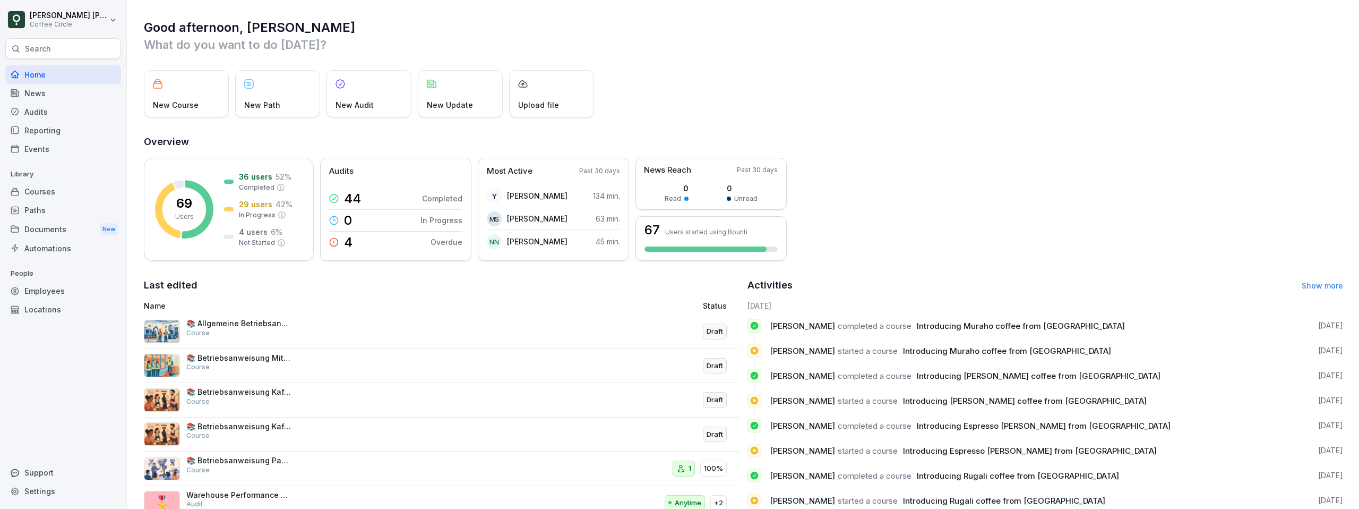
click at [78, 110] on div "Audits" at bounding box center [63, 111] width 116 height 19
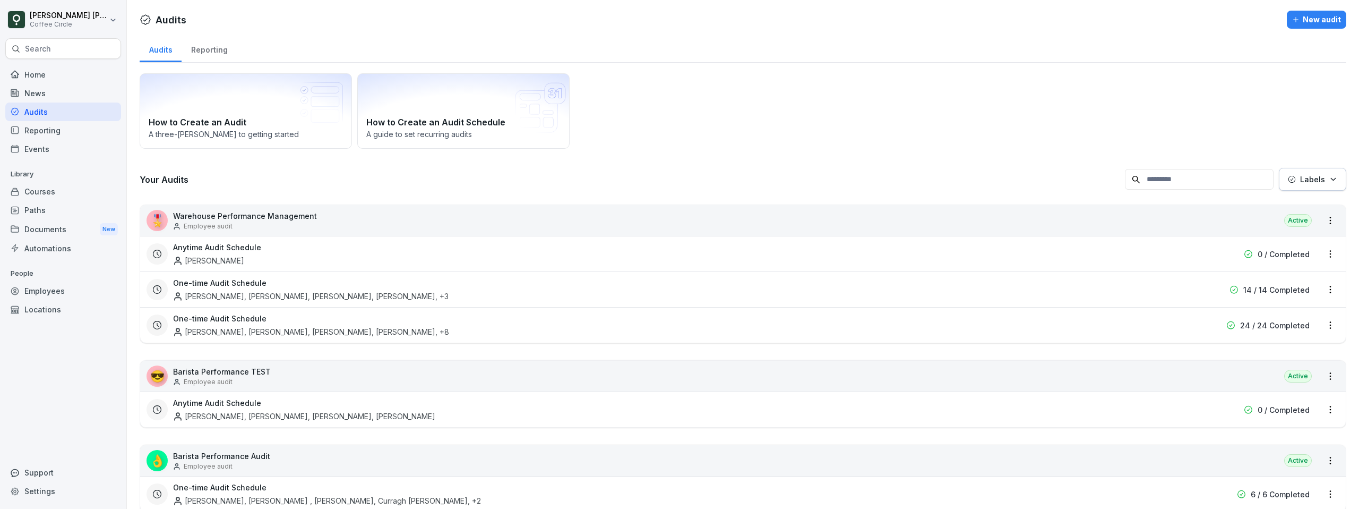
click at [63, 105] on div "Audits" at bounding box center [63, 111] width 116 height 19
click at [58, 114] on div "Audits" at bounding box center [63, 111] width 116 height 19
click at [50, 131] on div "Reporting" at bounding box center [63, 130] width 116 height 19
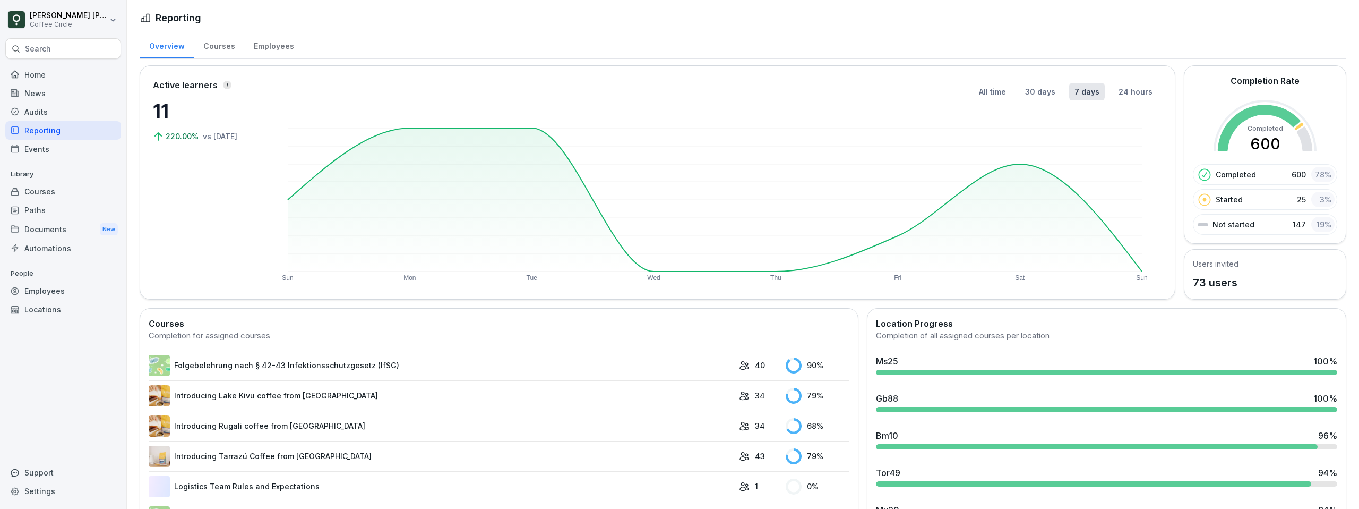
click at [67, 188] on div "Courses" at bounding box center [63, 191] width 116 height 19
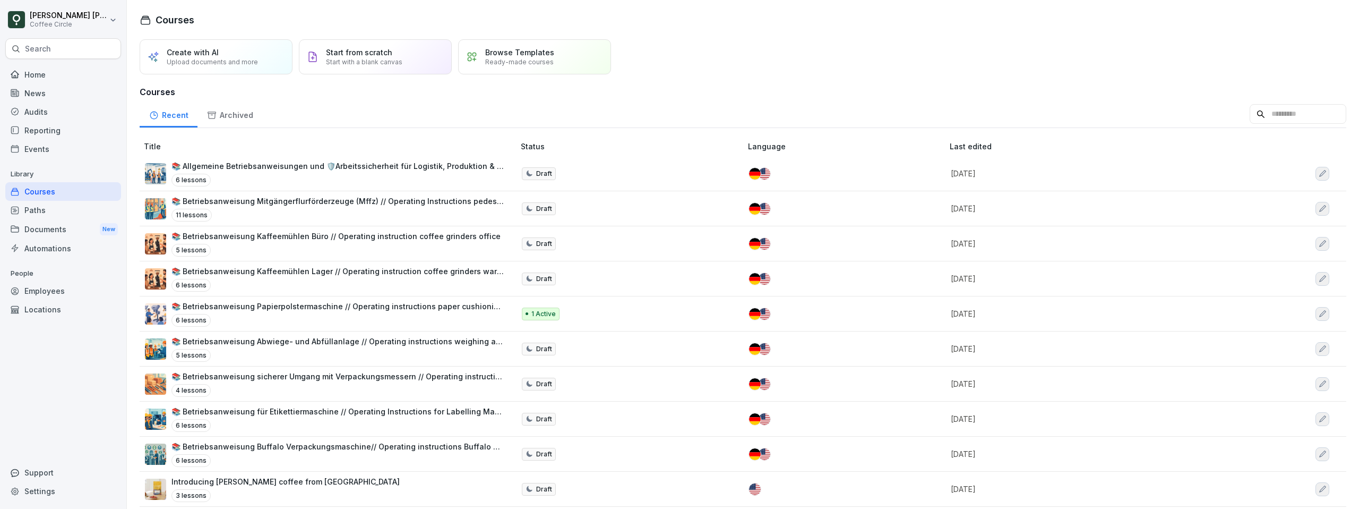
click at [69, 132] on div "Reporting" at bounding box center [63, 130] width 116 height 19
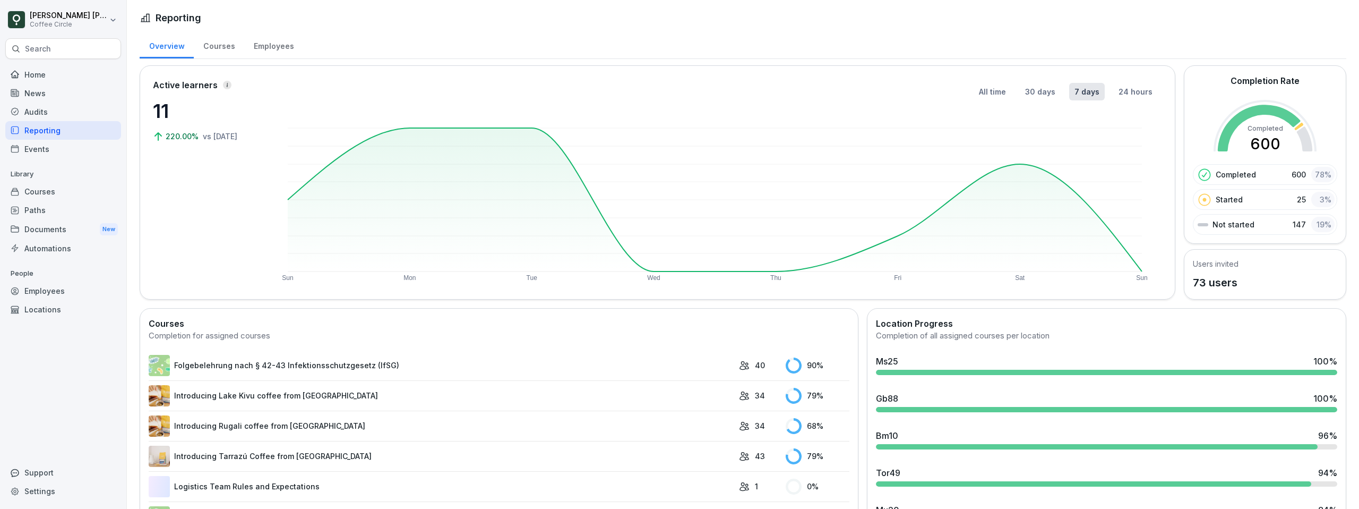
click at [213, 48] on div "Courses" at bounding box center [219, 44] width 50 height 27
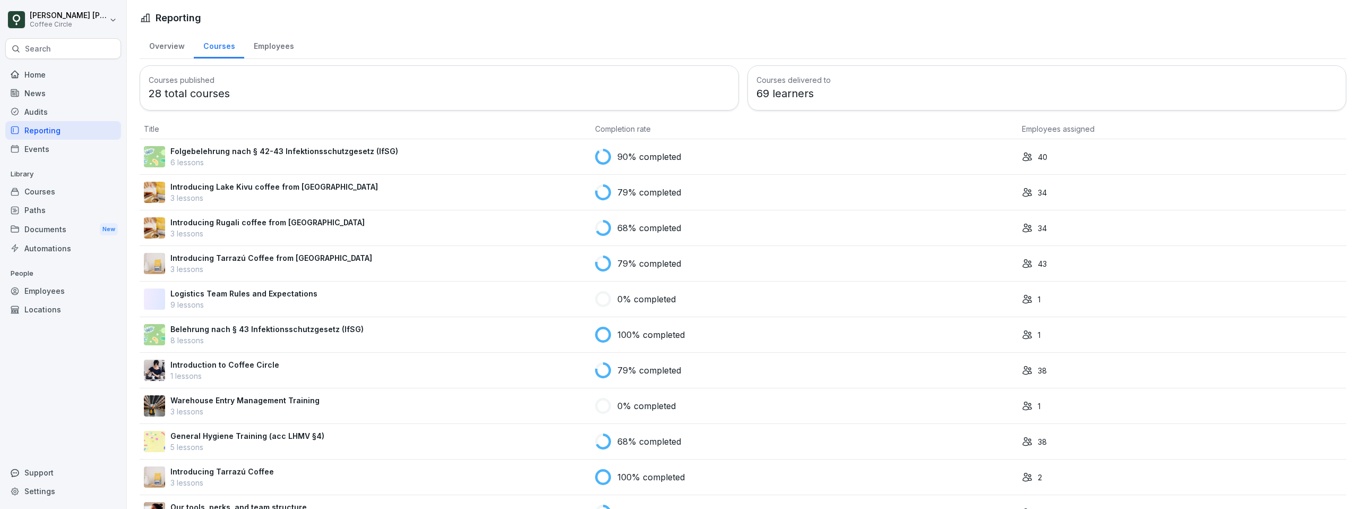
click at [277, 45] on div "Employees" at bounding box center [273, 44] width 59 height 27
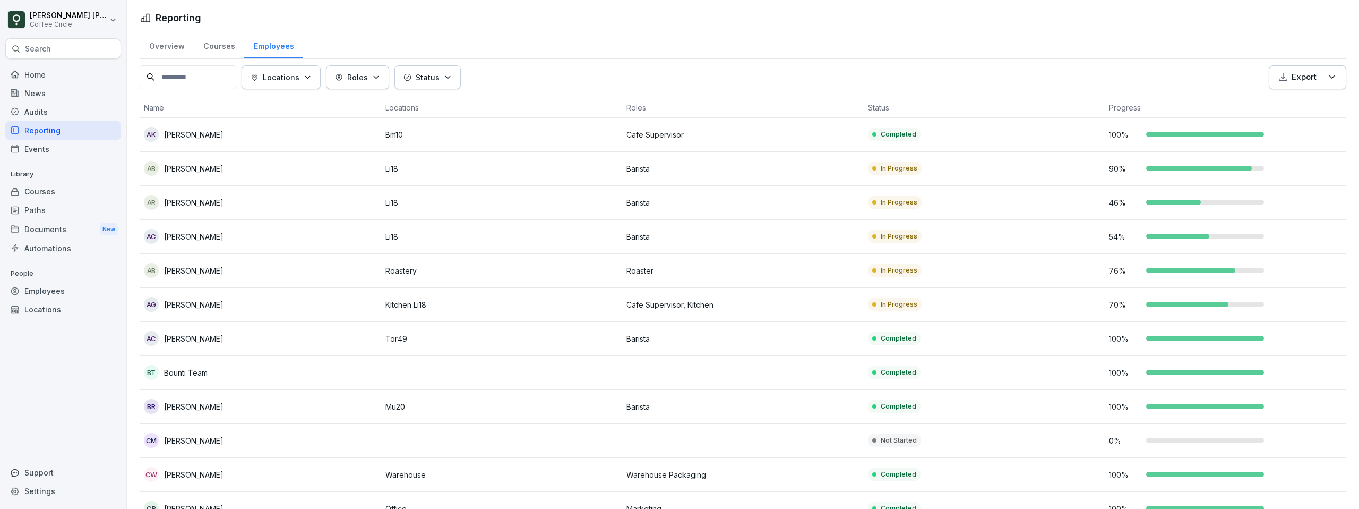
click at [312, 72] on div "Locations" at bounding box center [281, 77] width 61 height 11
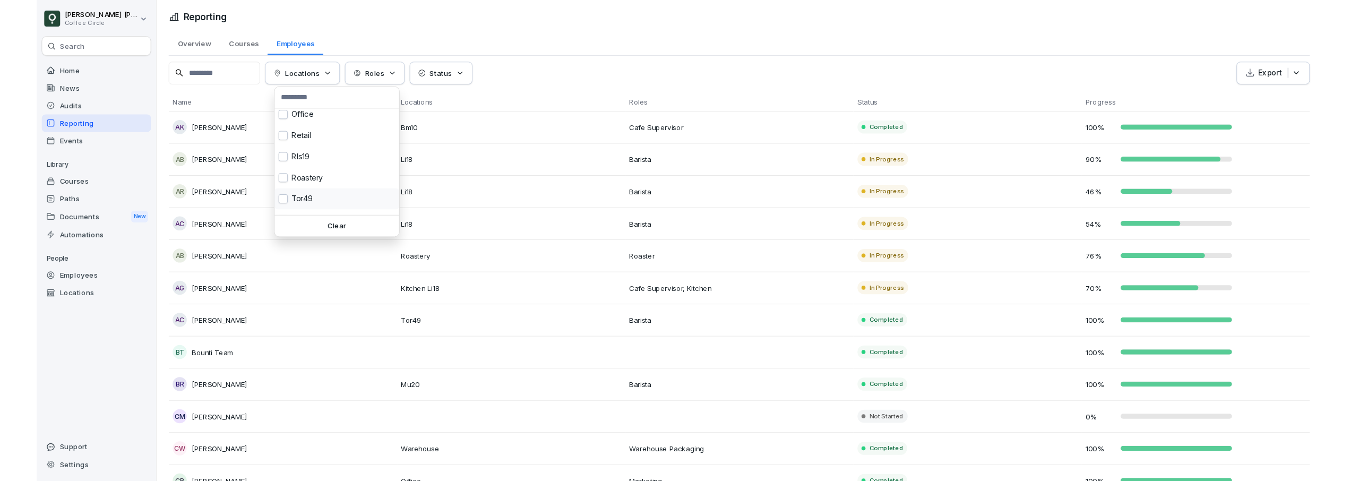
scroll to position [141, 0]
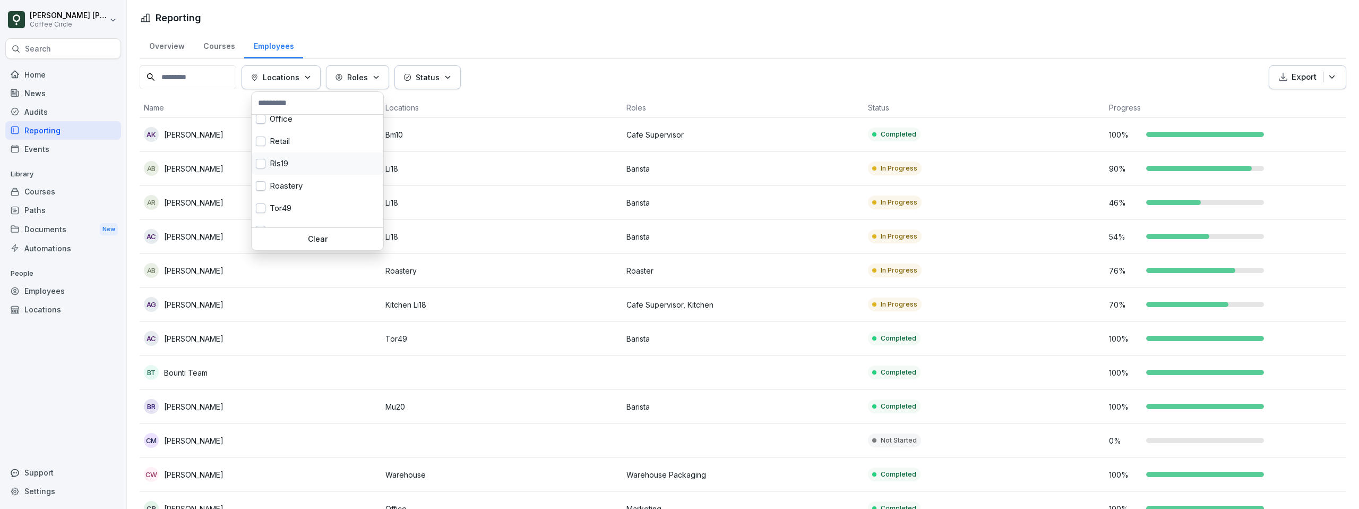
click at [264, 160] on button "button" at bounding box center [261, 164] width 10 height 10
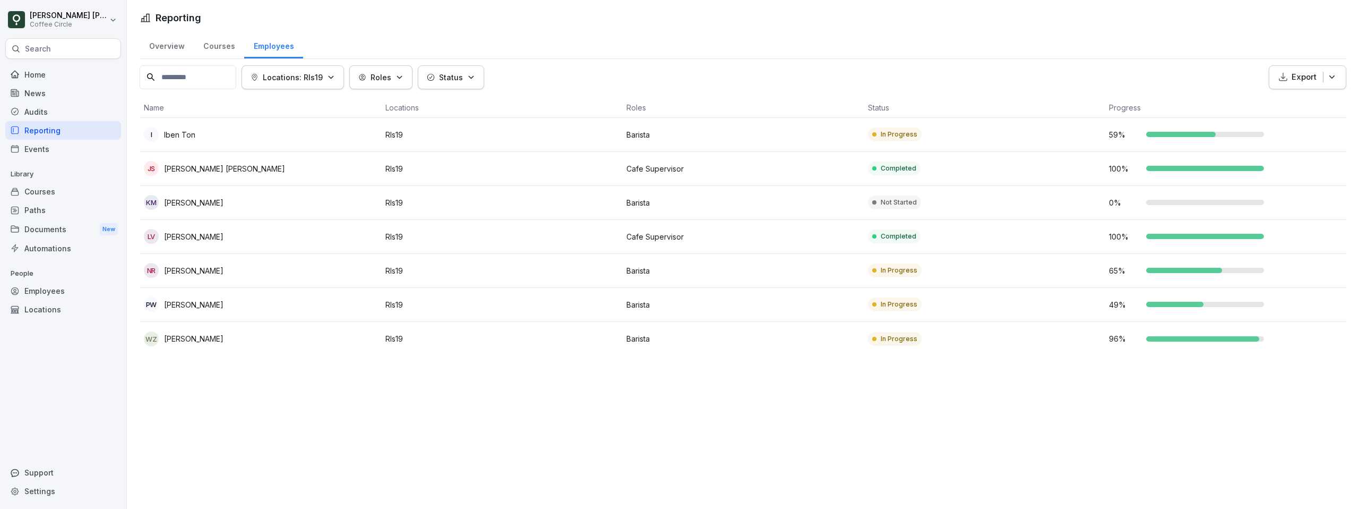
click at [331, 435] on html "[PERSON_NAME] Coffee Circle Search Home News Audits Reporting Events Library Co…" at bounding box center [679, 254] width 1359 height 509
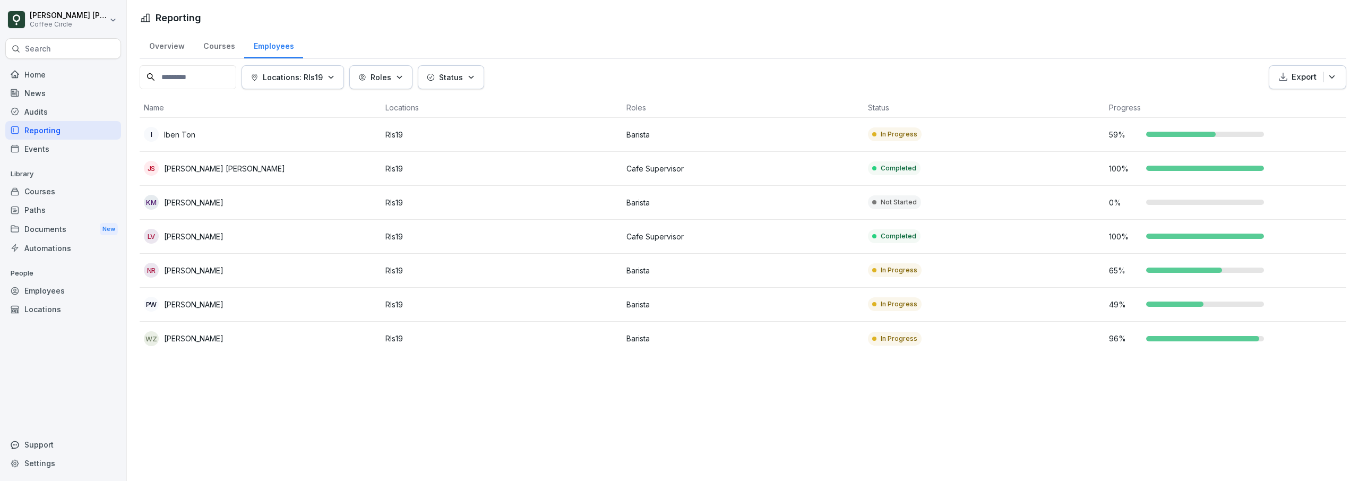
click at [1066, 138] on td "In Progress" at bounding box center [985, 135] width 242 height 34
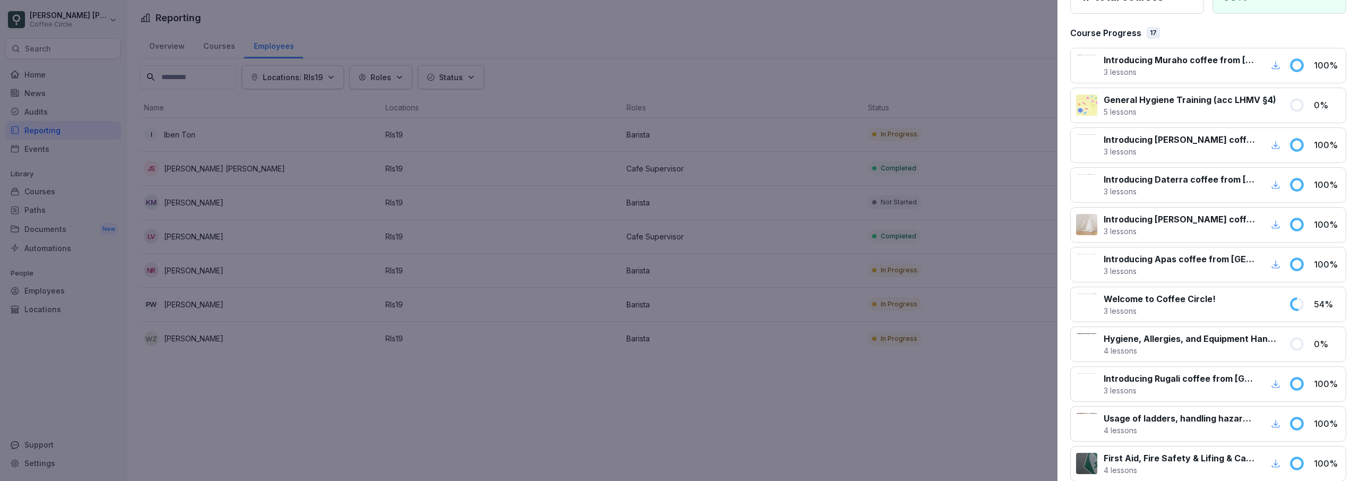
scroll to position [136, 0]
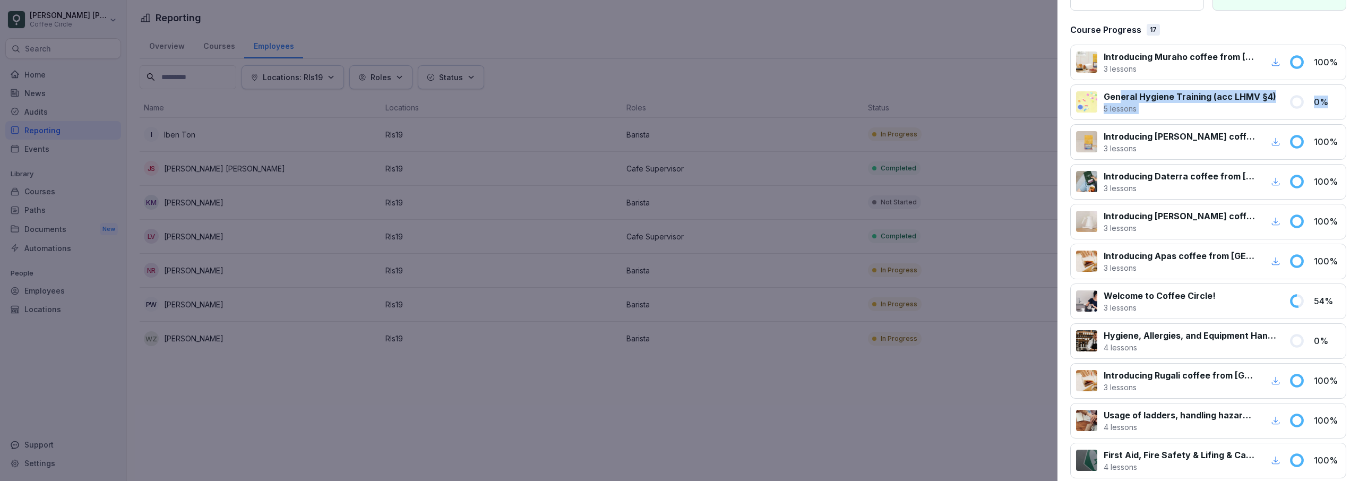
drag, startPoint x: 1119, startPoint y: 95, endPoint x: 1359, endPoint y: 103, distance: 239.6
click at [1359, 103] on div "I Iben Ton Barista Profile Progress Courses assigned 17 total courses Total com…" at bounding box center [1209, 240] width 302 height 481
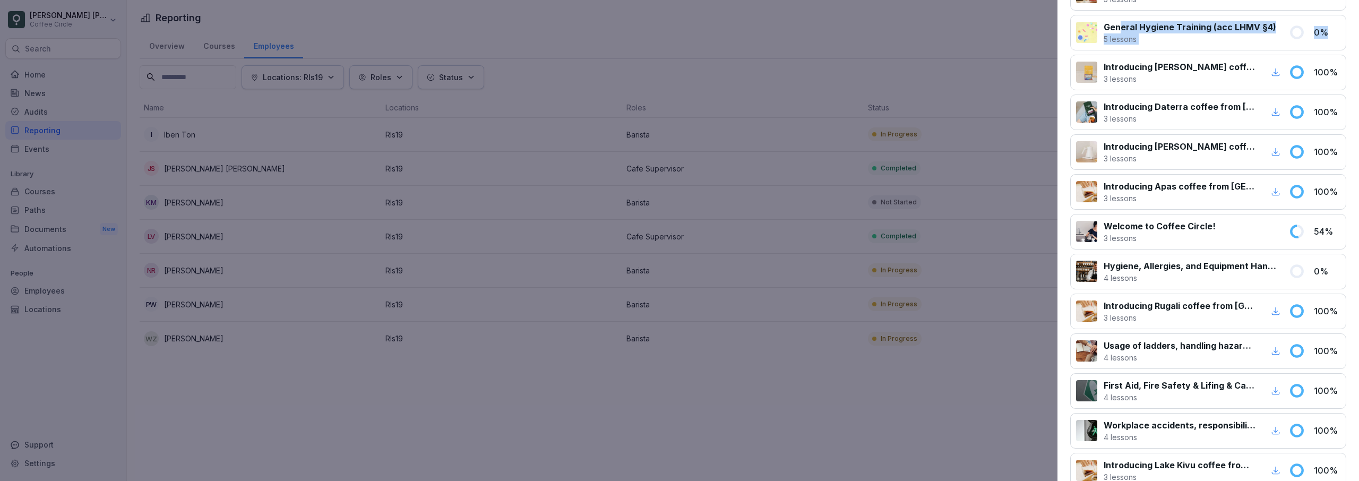
scroll to position [215, 0]
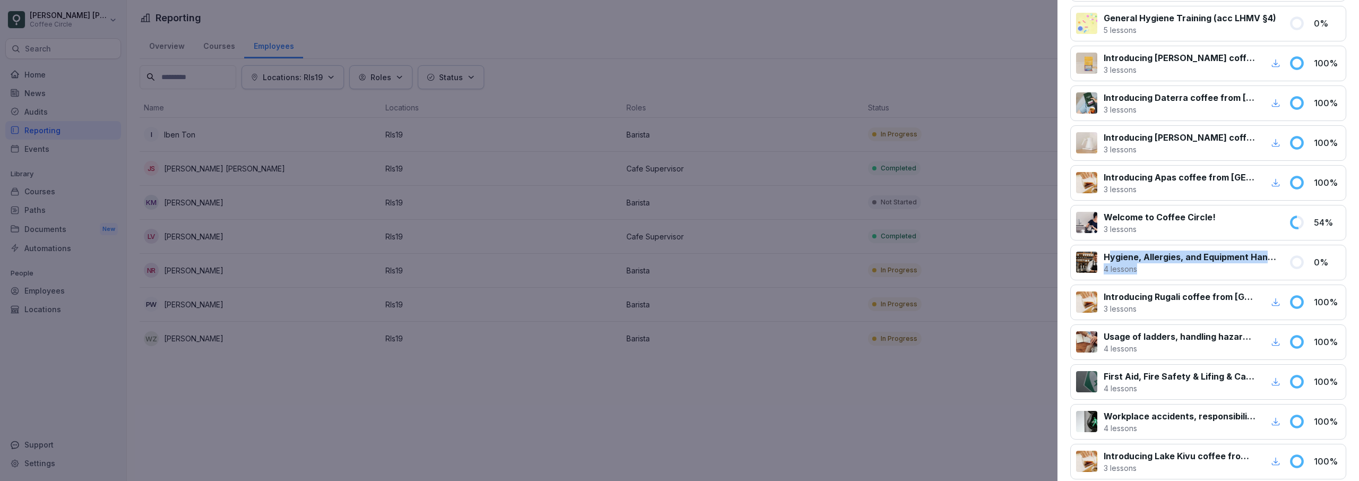
drag, startPoint x: 1111, startPoint y: 256, endPoint x: 1282, endPoint y: 260, distance: 170.5
click at [1282, 260] on div "Hygiene, Allergies, and Equipment Handling 4 lessons" at bounding box center [1179, 263] width 207 height 24
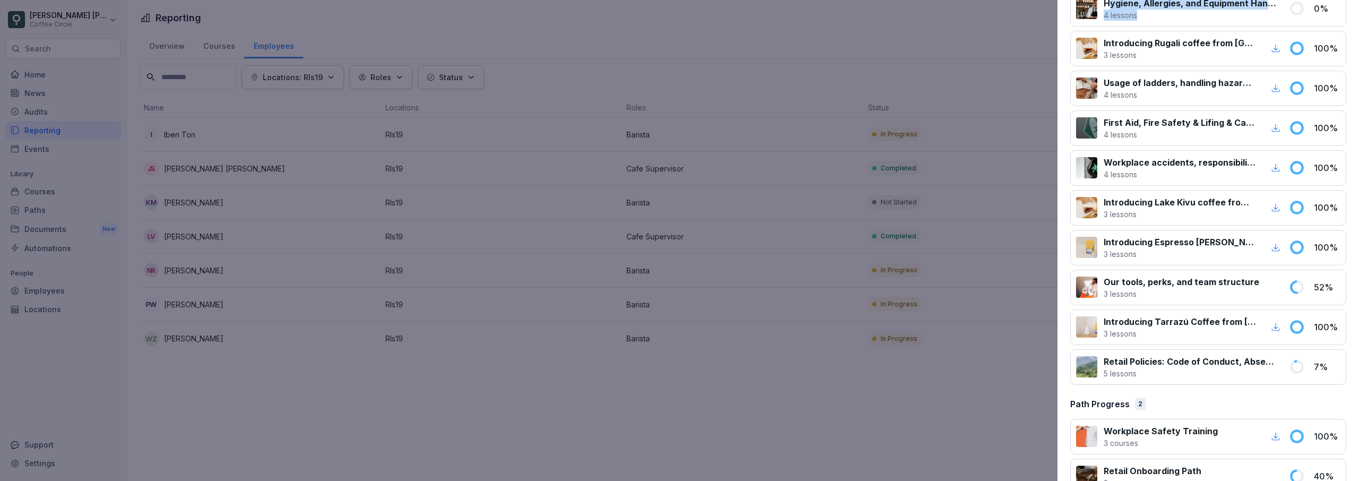
scroll to position [473, 0]
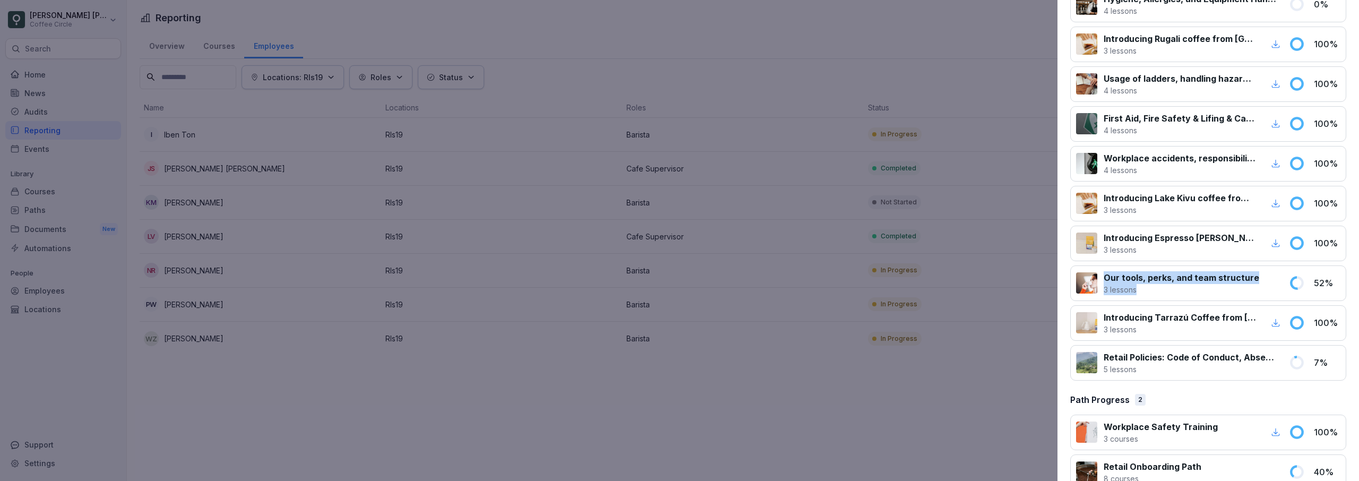
drag, startPoint x: 1105, startPoint y: 280, endPoint x: 1281, endPoint y: 286, distance: 175.8
click at [1277, 285] on div "Our tools, perks, and team structure 3 lessons" at bounding box center [1179, 283] width 207 height 24
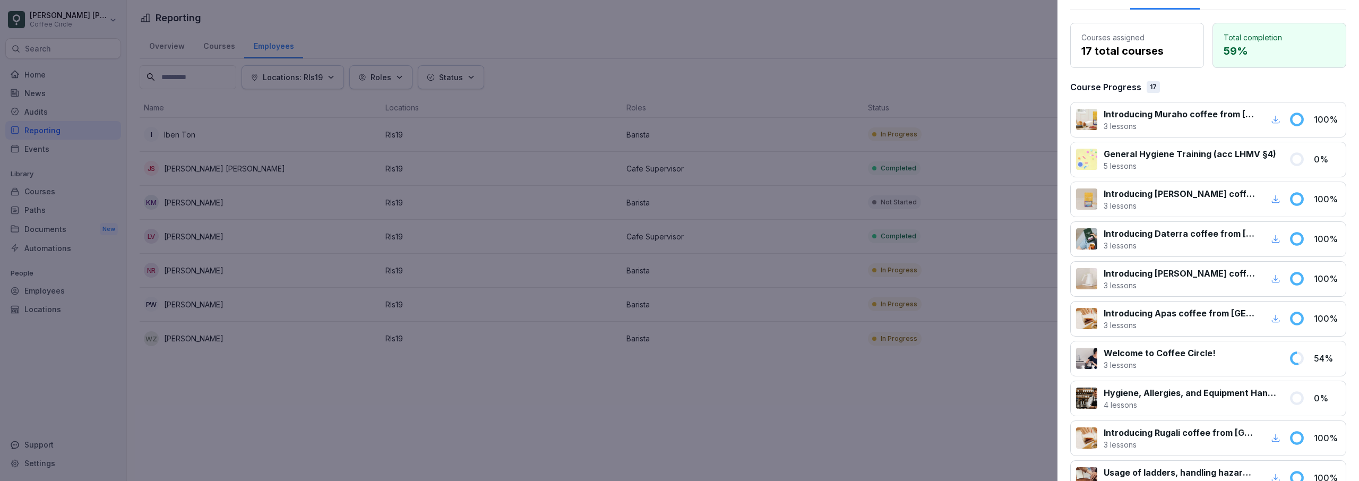
scroll to position [79, 0]
